Goal: Task Accomplishment & Management: Manage account settings

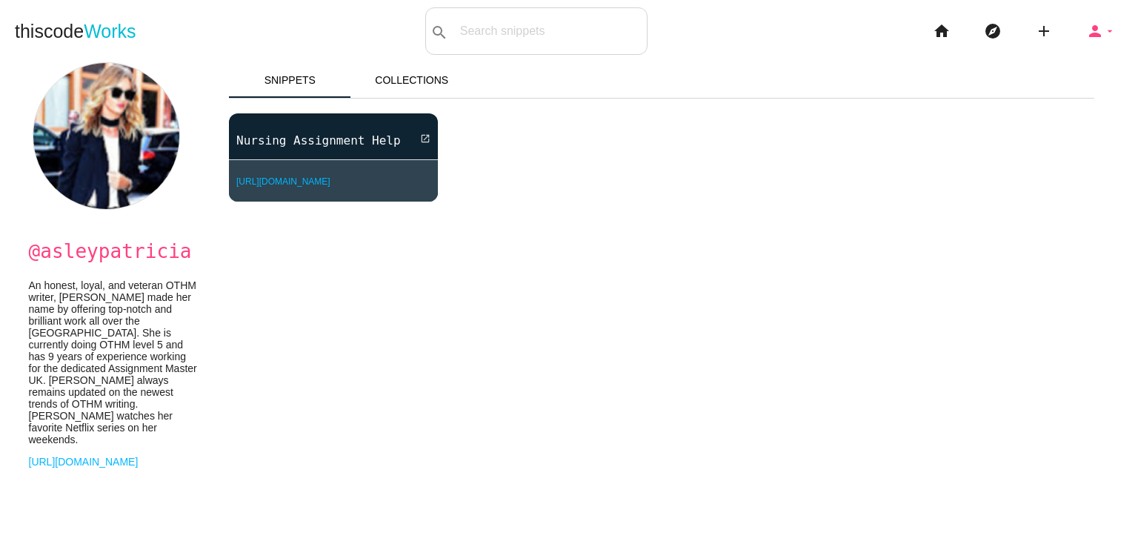
click at [1104, 30] on icon "arrow_drop_down" at bounding box center [1110, 30] width 12 height 47
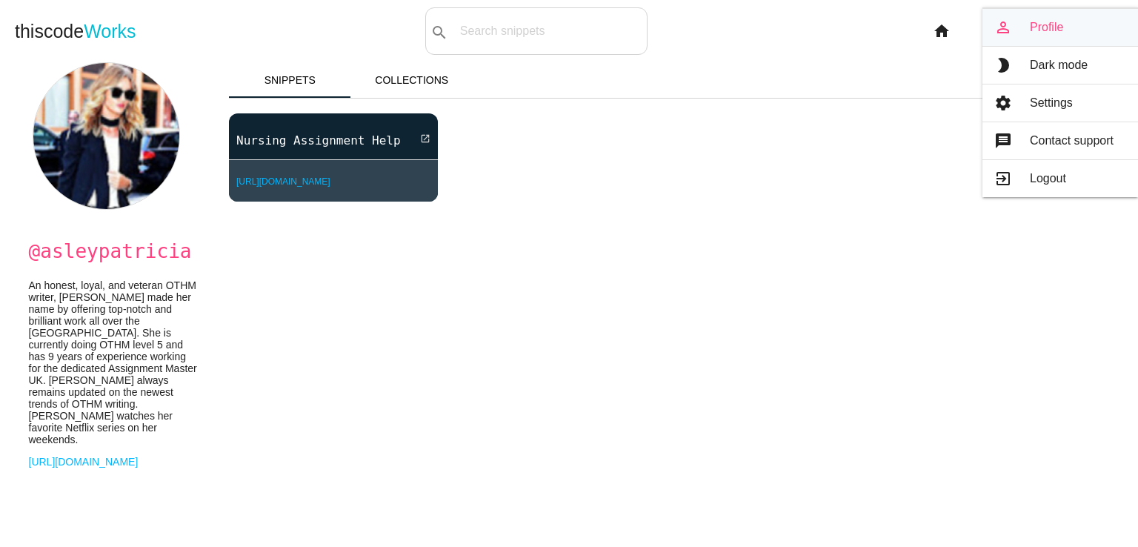
click at [1031, 21] on link "person_outline Profile" at bounding box center [1061, 27] width 156 height 37
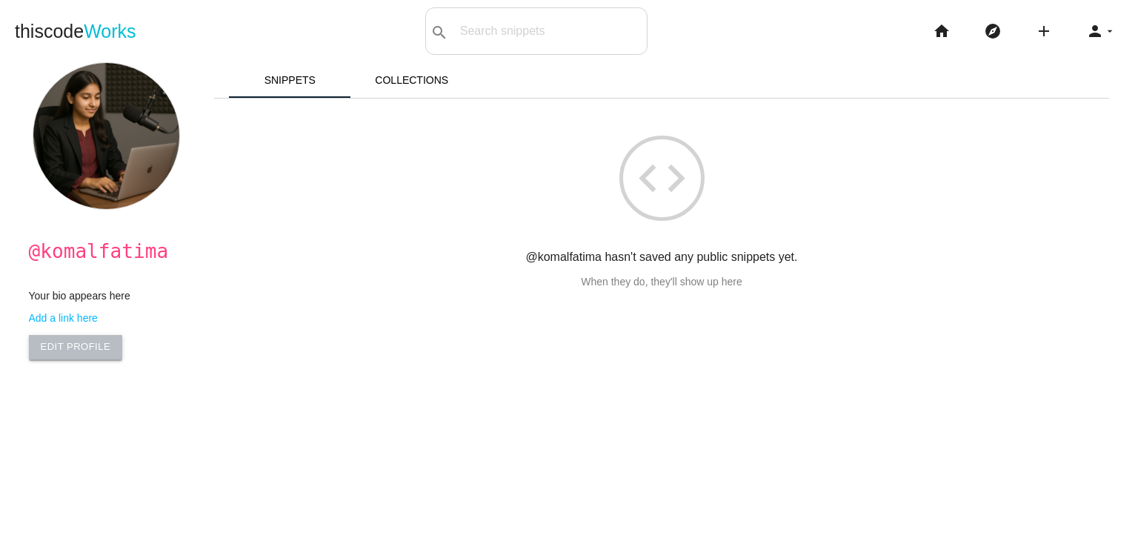
click at [77, 351] on link "Edit Profile" at bounding box center [76, 347] width 94 height 24
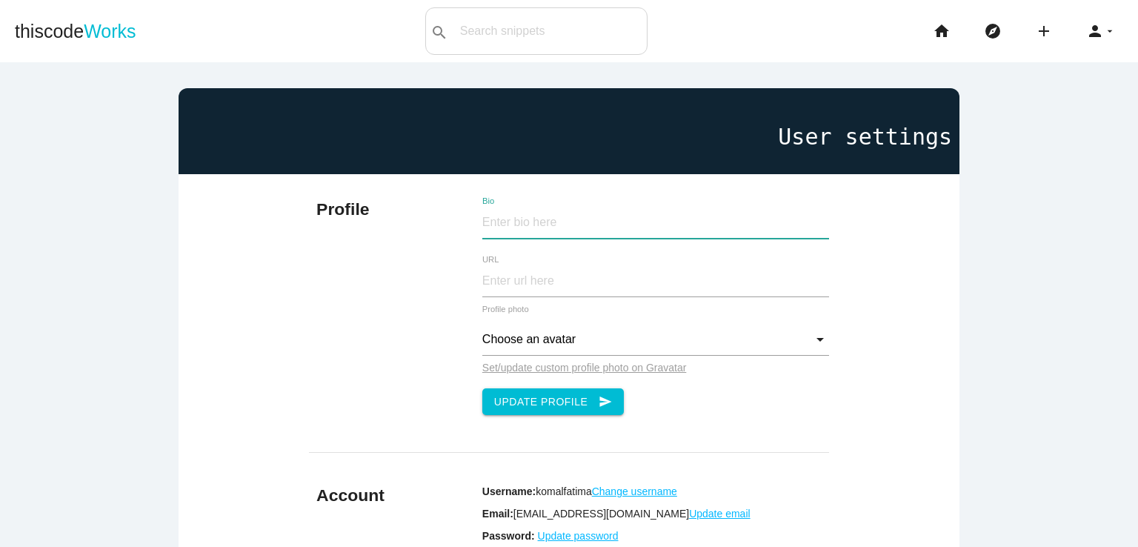
click at [555, 225] on input "Bio" at bounding box center [656, 223] width 348 height 32
paste input "Allow me to introduce [PERSON_NAME] [PERSON_NAME], a [PERSON_NAME] professional…"
type input "Allow me to introduce [PERSON_NAME] [PERSON_NAME], a [PERSON_NAME] professional…"
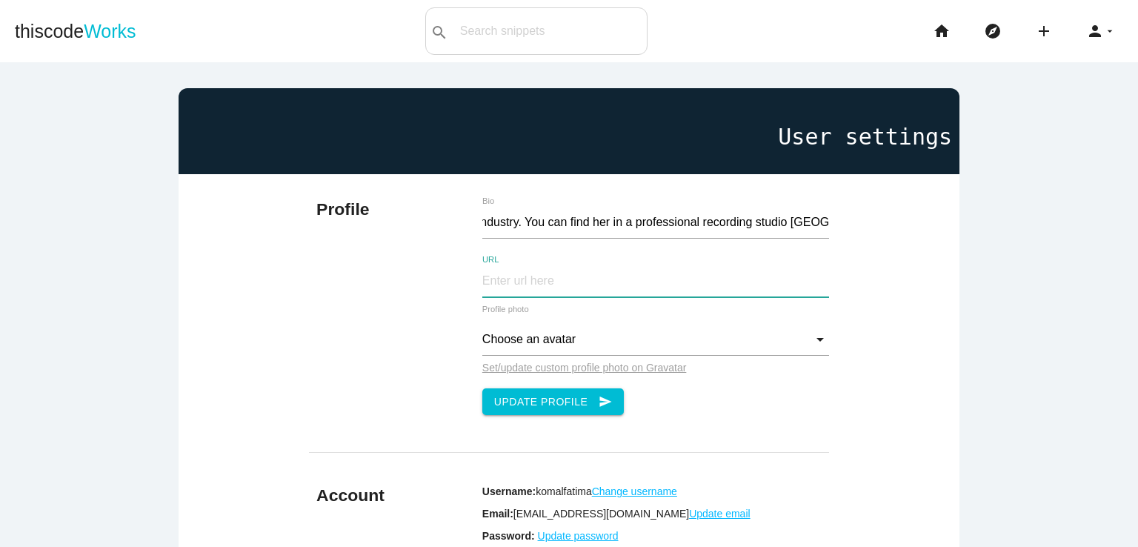
click at [598, 270] on input "URL" at bounding box center [656, 281] width 348 height 32
type input "https://classy.studio/pakistan"
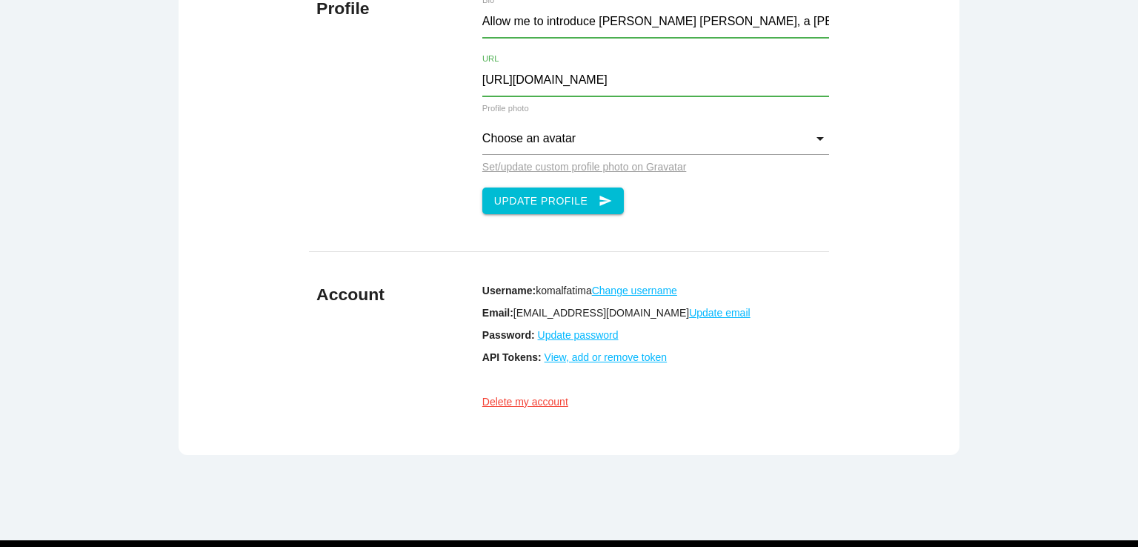
scroll to position [247, 0]
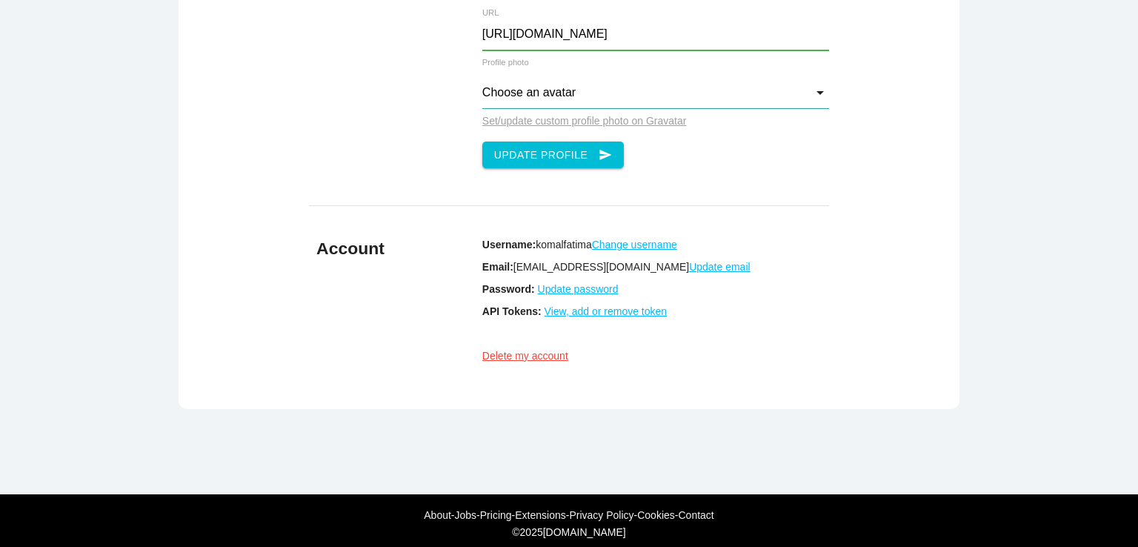
click at [558, 96] on input "Choose an avatar" at bounding box center [656, 93] width 348 height 32
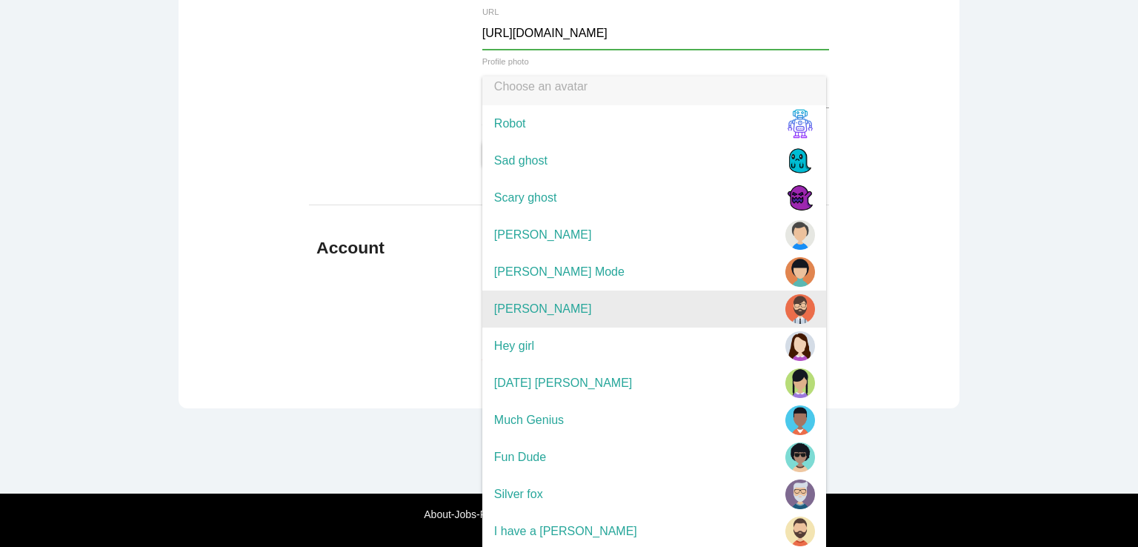
scroll to position [10, 0]
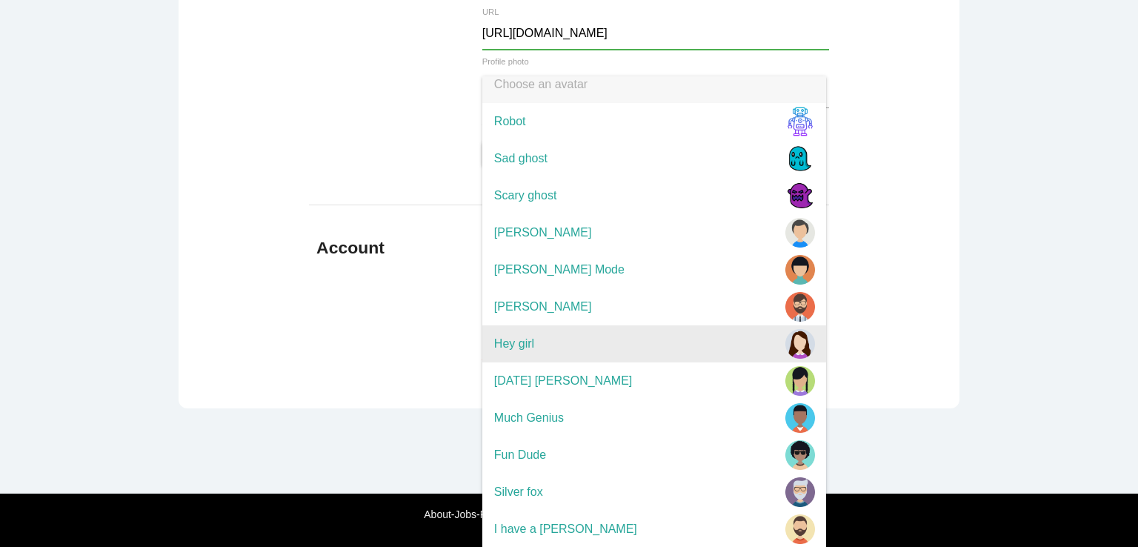
click at [630, 333] on span "Hey girl" at bounding box center [654, 343] width 344 height 37
type input "Hey girl"
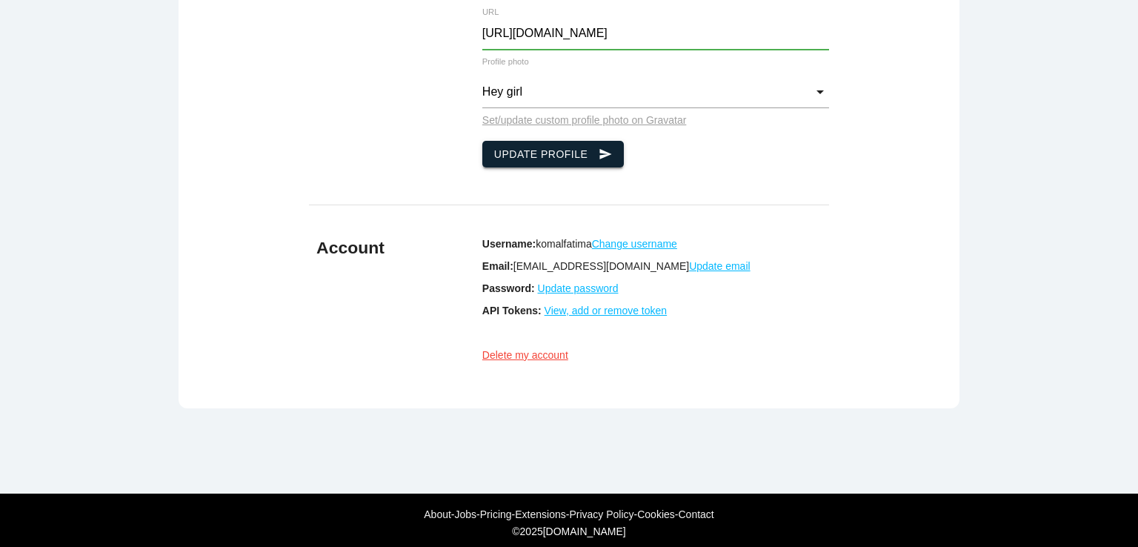
click at [539, 145] on button "Update Profile send" at bounding box center [553, 154] width 142 height 27
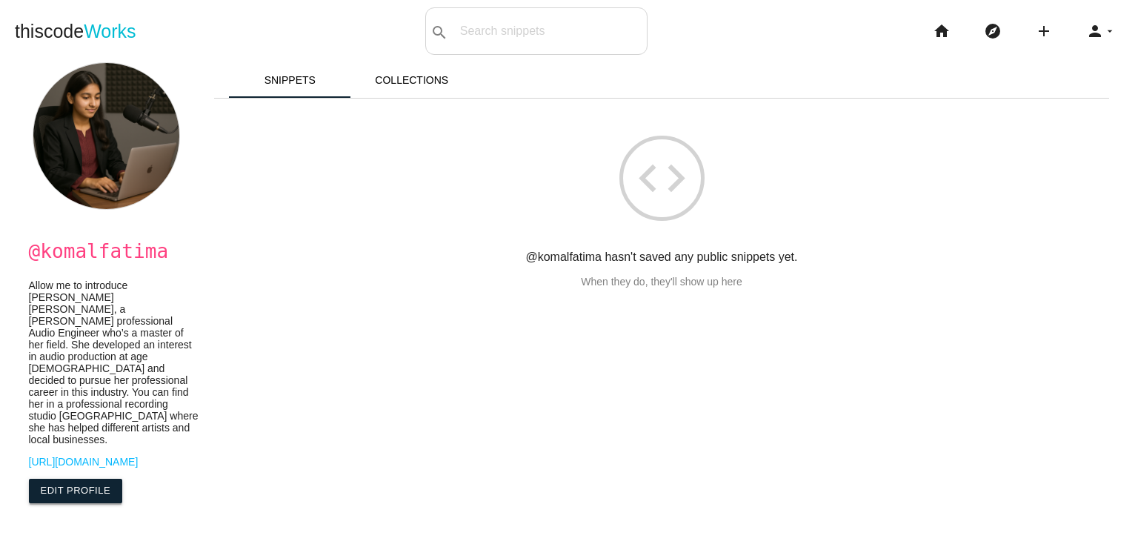
click at [89, 479] on link "Edit Profile" at bounding box center [76, 491] width 94 height 24
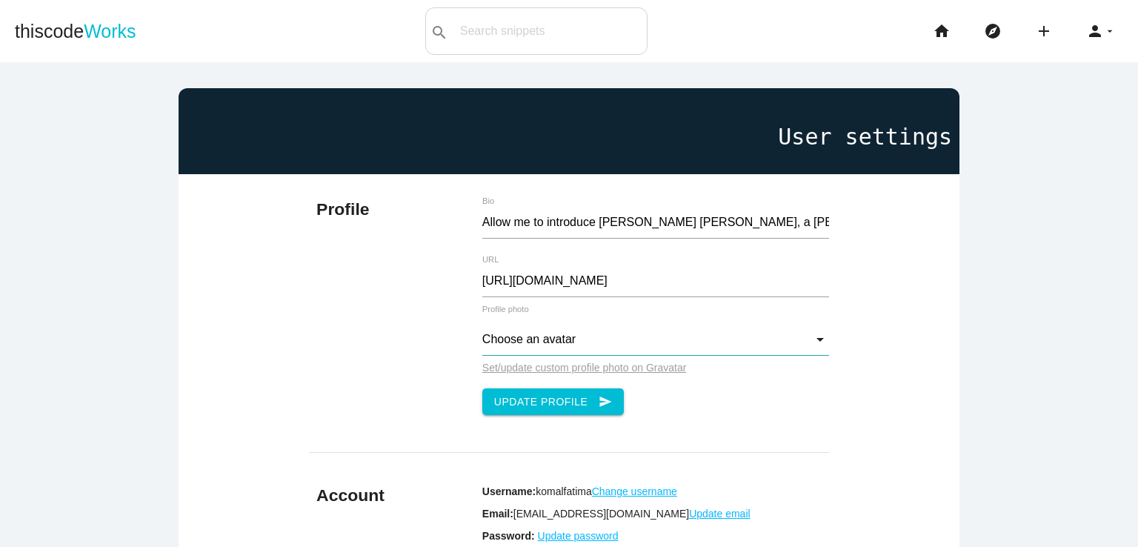
click at [538, 335] on input "Choose an avatar" at bounding box center [656, 340] width 348 height 32
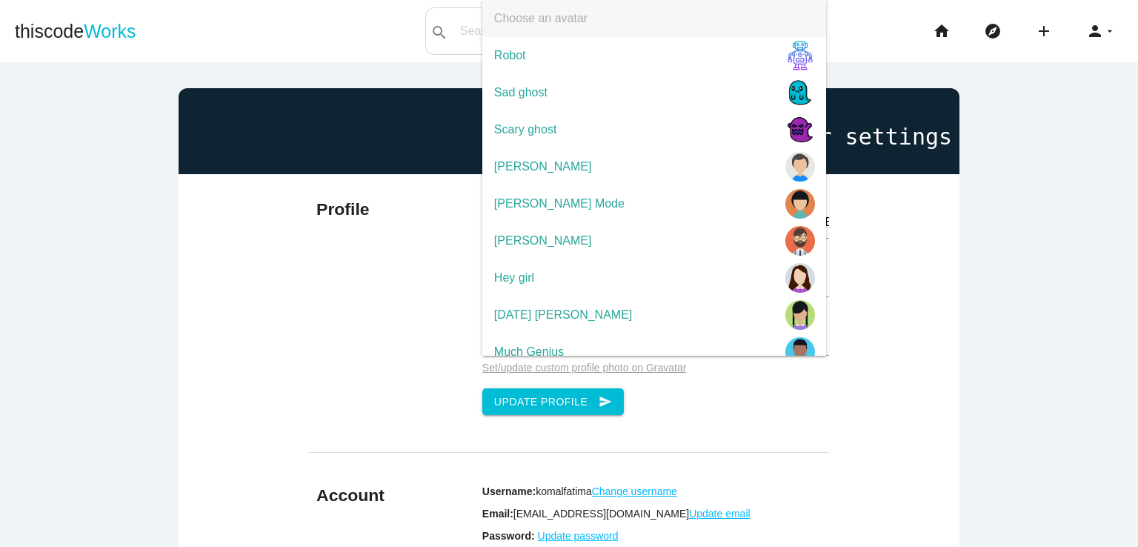
click at [566, 373] on u "Set/update custom profile photo on Gravatar" at bounding box center [584, 368] width 205 height 12
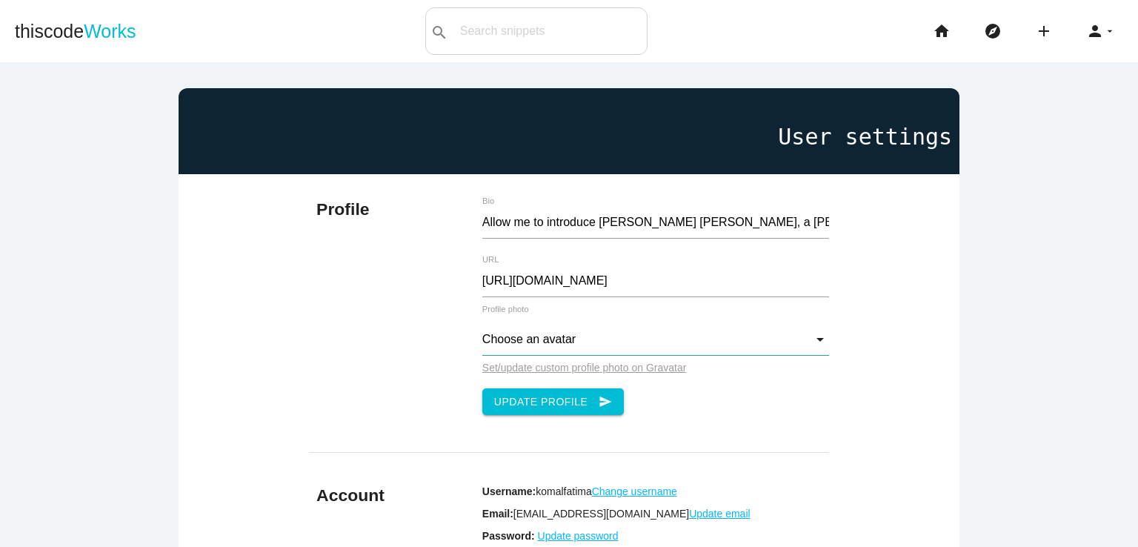
click at [532, 342] on input "Choose an avatar" at bounding box center [656, 340] width 348 height 32
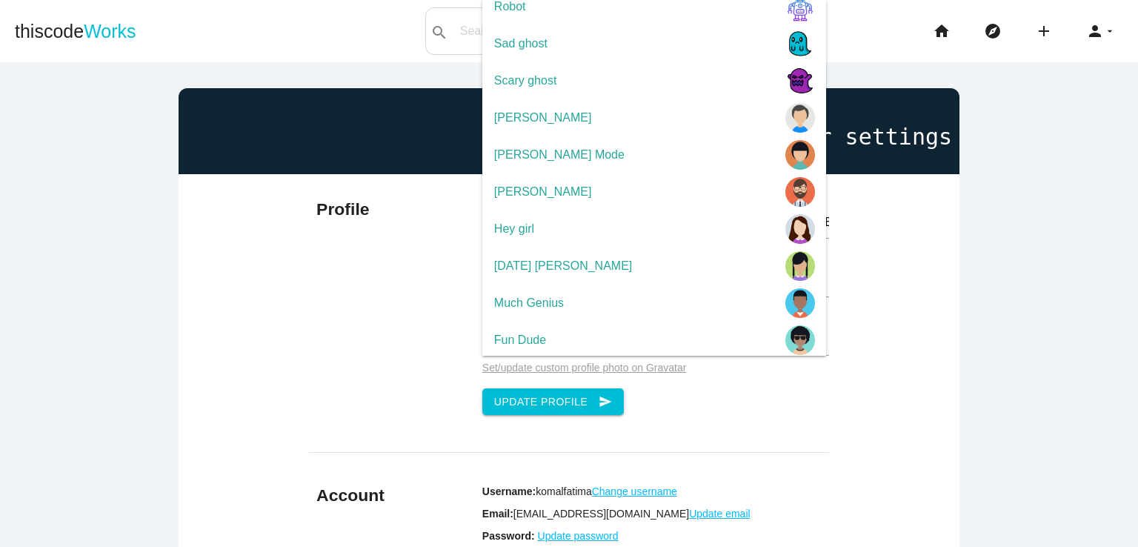
scroll to position [127, 0]
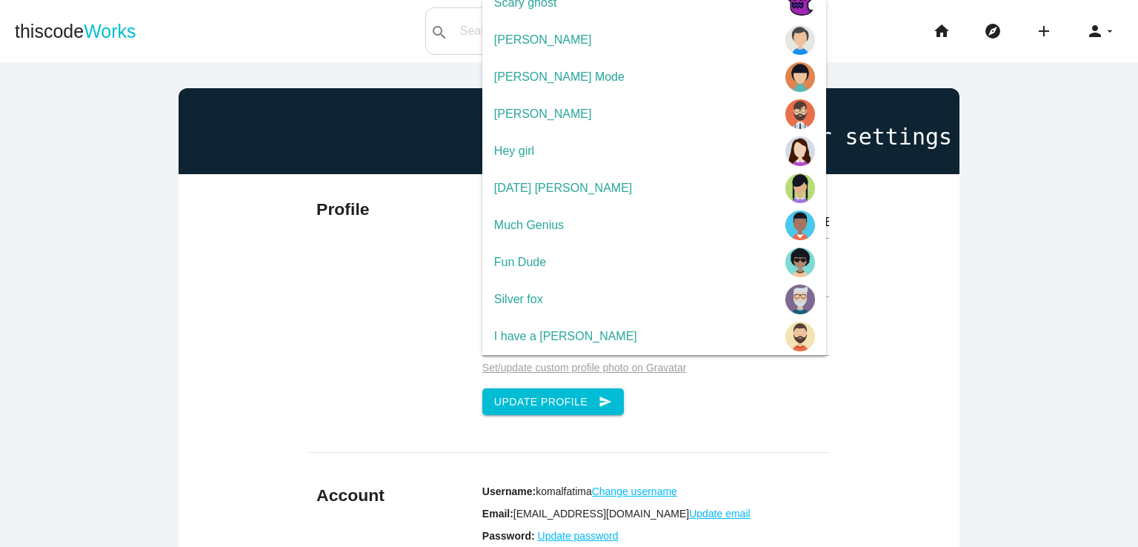
click at [382, 374] on div "Profile Allow me to introduce [PERSON_NAME] [PERSON_NAME], a [PERSON_NAME] prof…" at bounding box center [569, 305] width 521 height 263
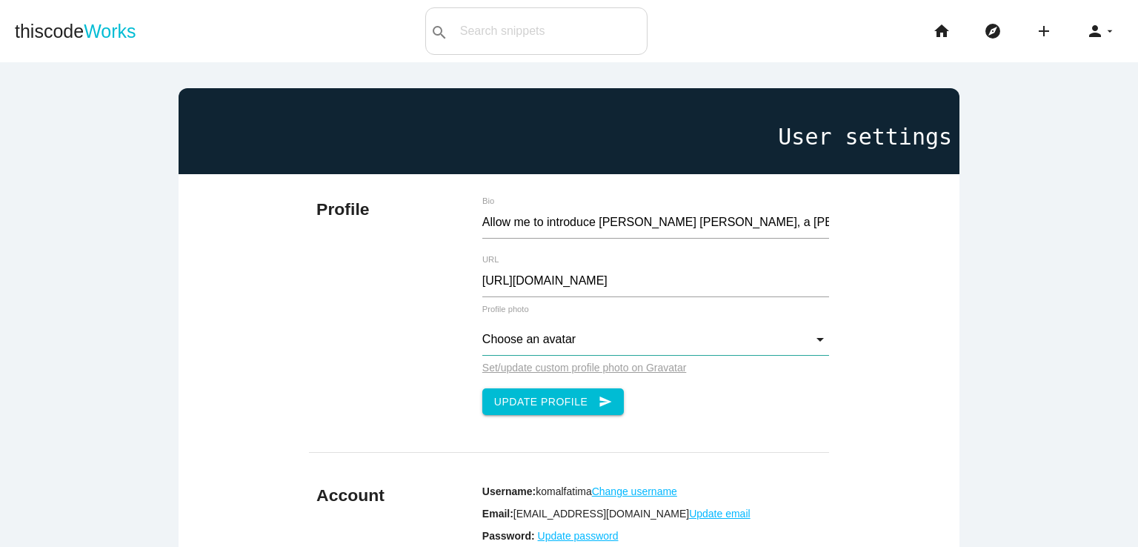
click at [498, 335] on input "Choose an avatar" at bounding box center [656, 340] width 348 height 32
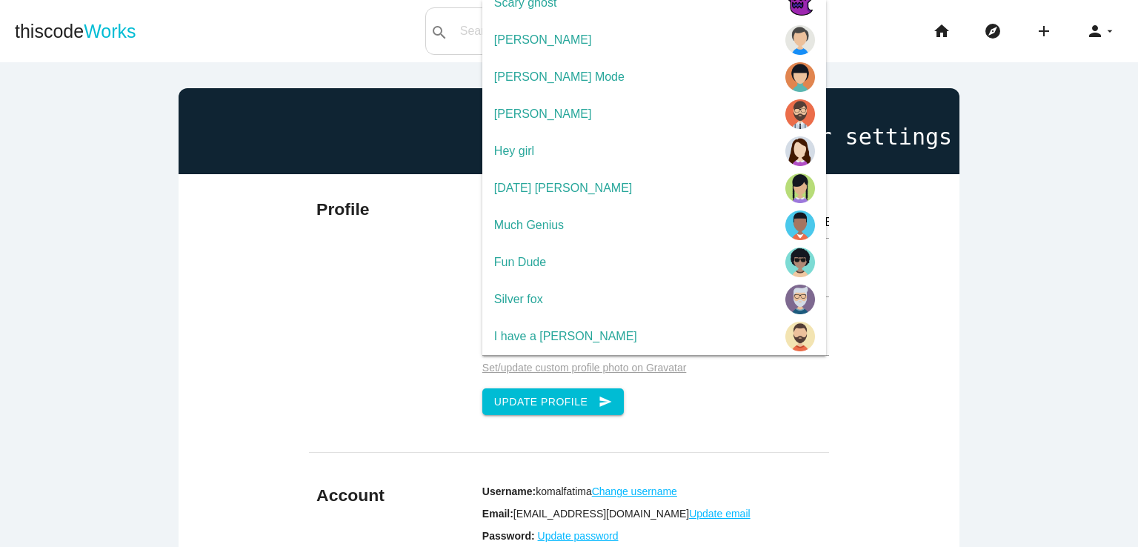
click at [341, 330] on div "Profile Allow me to introduce [PERSON_NAME] [PERSON_NAME], a [PERSON_NAME] prof…" at bounding box center [569, 305] width 521 height 263
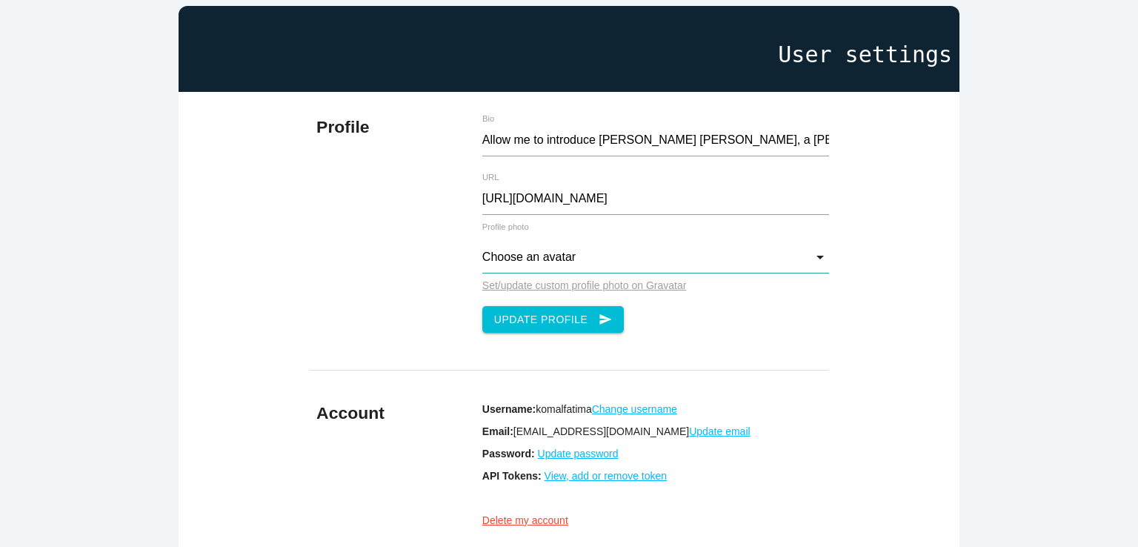
scroll to position [0, 0]
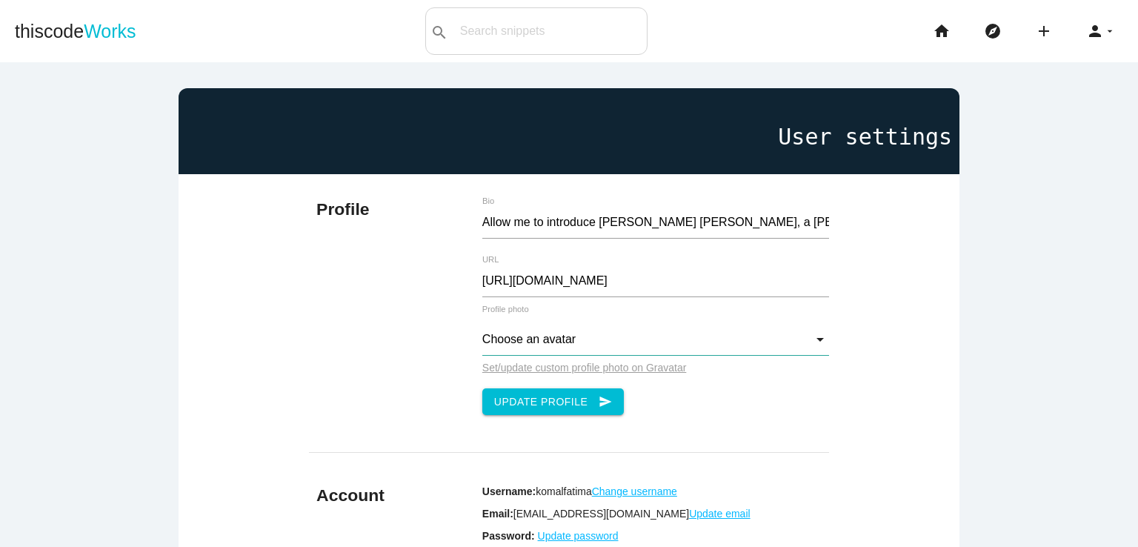
click at [516, 331] on input "Choose an avatar" at bounding box center [656, 340] width 348 height 32
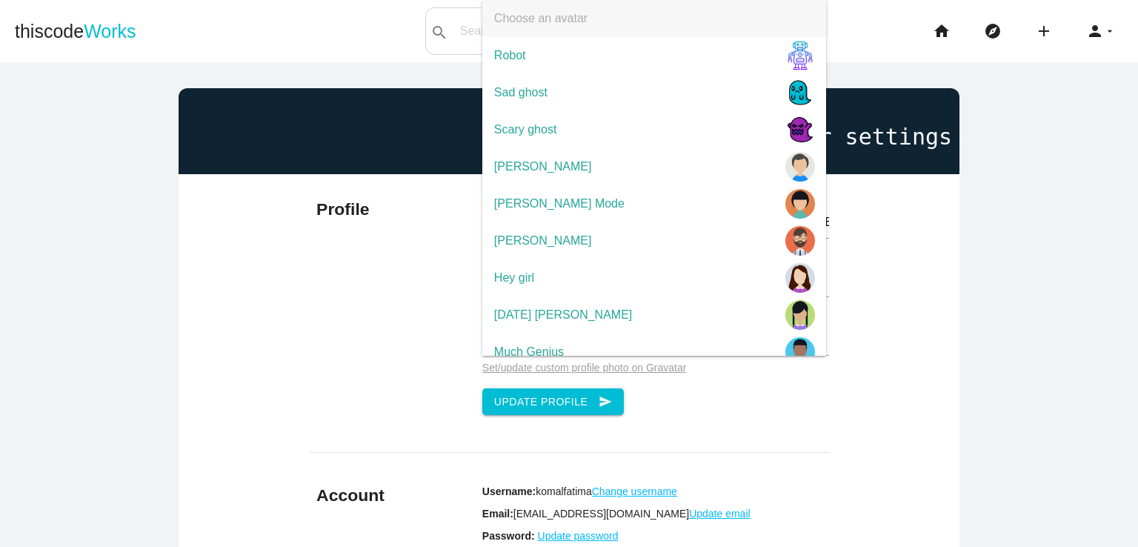
click at [913, 328] on div "Profile Allow me to introduce [PERSON_NAME] [PERSON_NAME], a [PERSON_NAME] prof…" at bounding box center [569, 415] width 781 height 482
